Goal: Task Accomplishment & Management: Manage account settings

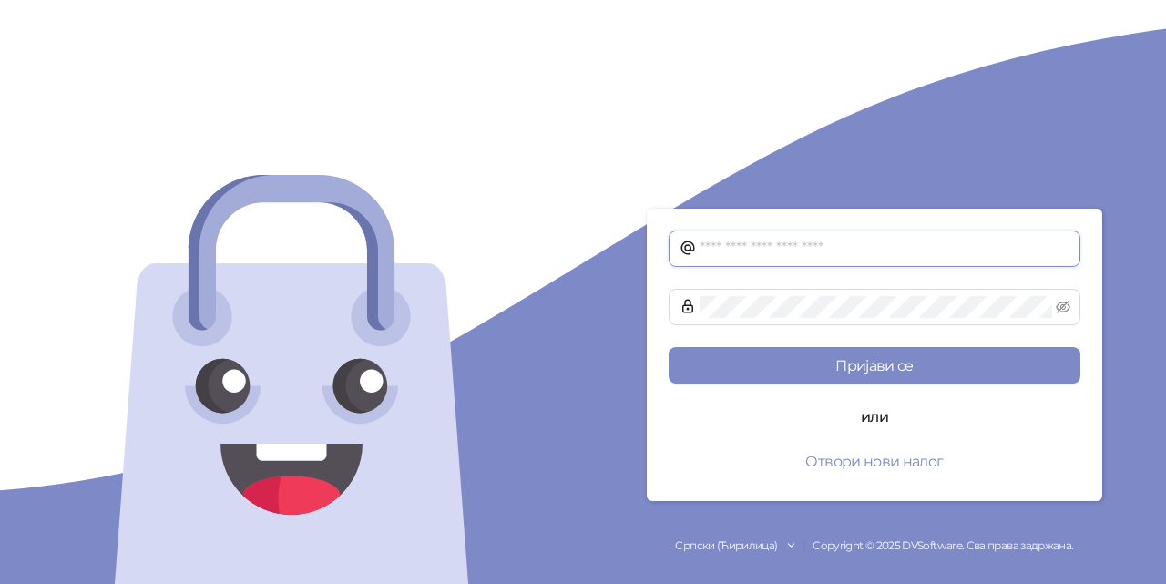
click at [792, 251] on input "text" at bounding box center [885, 249] width 370 height 22
click at [783, 250] on input "text" at bounding box center [885, 249] width 370 height 22
type input "**********"
click at [1058, 306] on icon "eye-invisible" at bounding box center [1063, 307] width 15 height 15
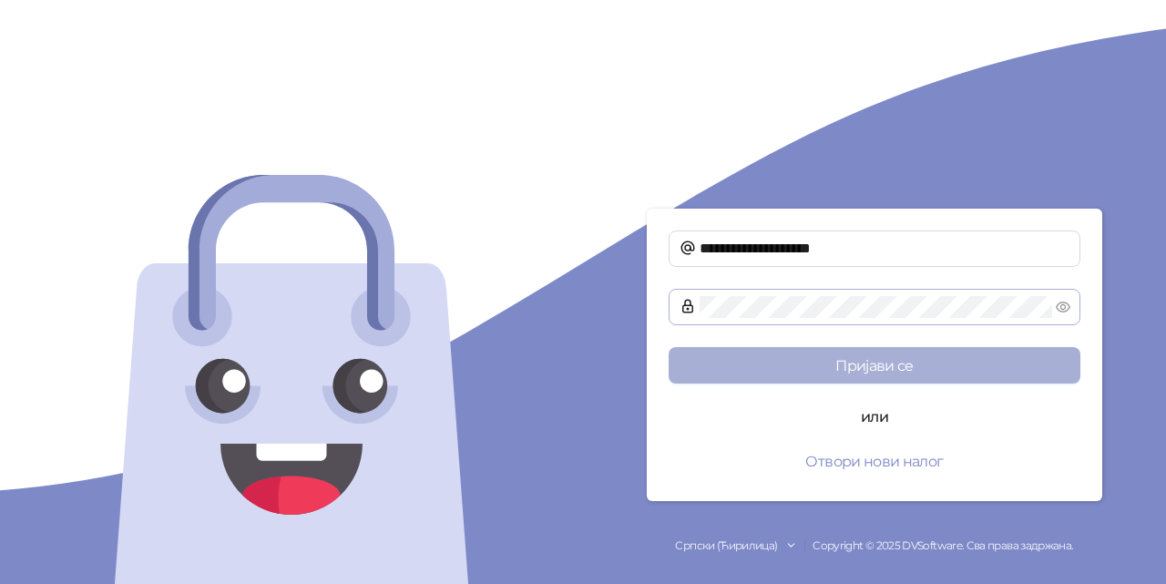
click at [928, 355] on button "Пријави се" at bounding box center [875, 365] width 412 height 36
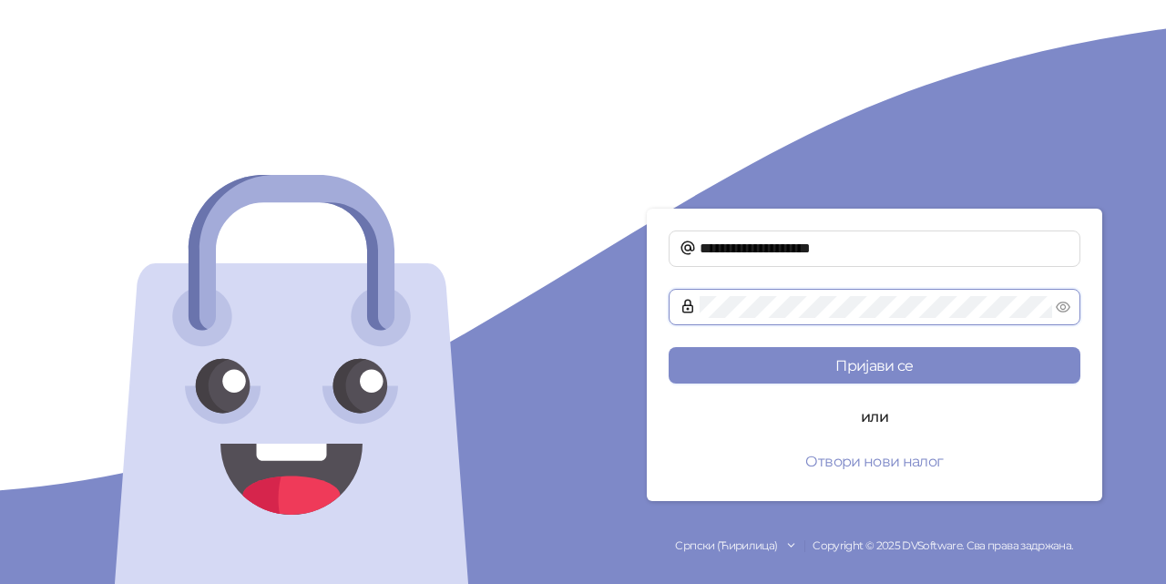
click at [669, 347] on button "Пријави се" at bounding box center [875, 365] width 412 height 36
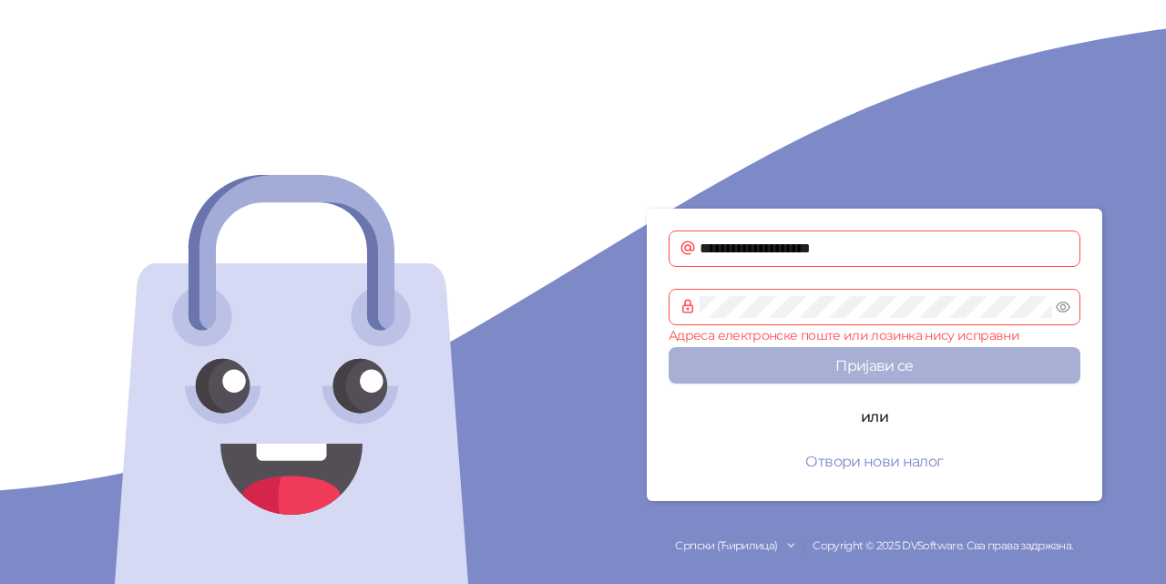
click at [817, 362] on button "Пријави се" at bounding box center [875, 365] width 412 height 36
